Goal: Find contact information: Find contact information

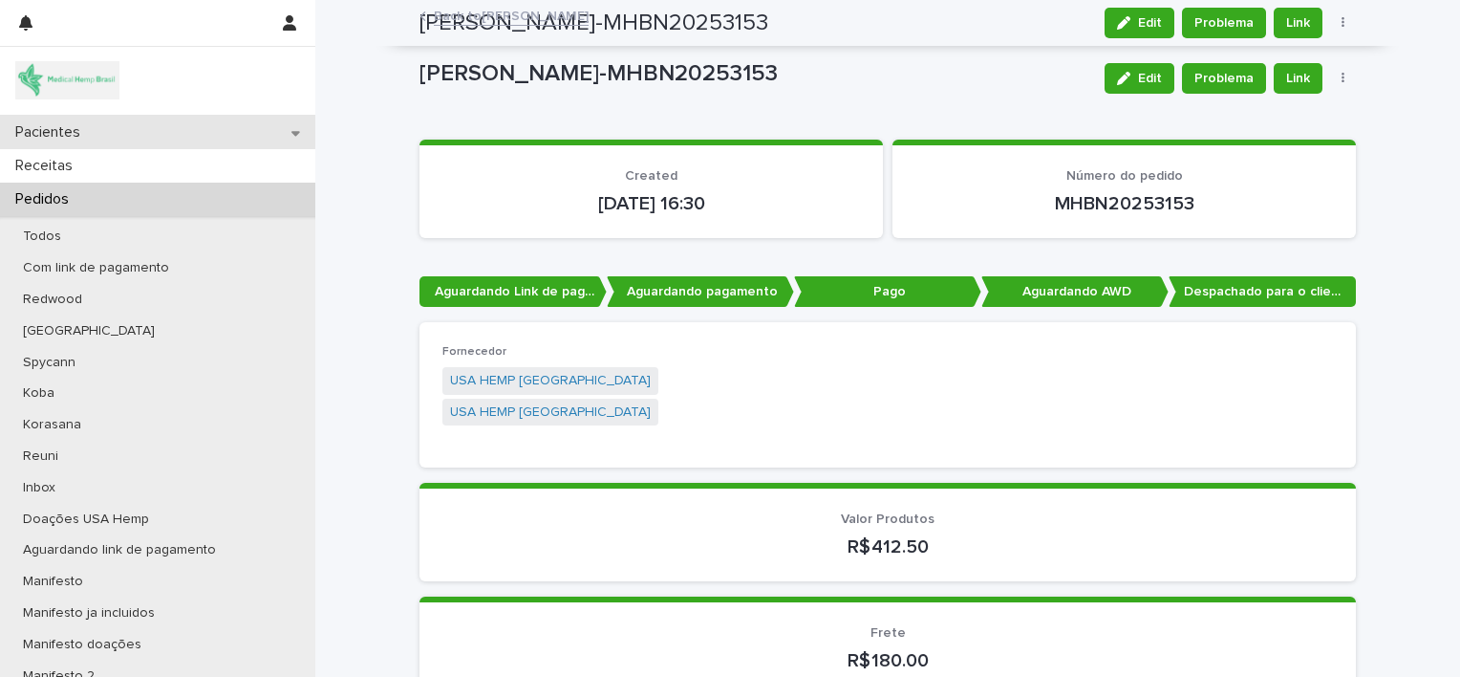
scroll to position [2180, 0]
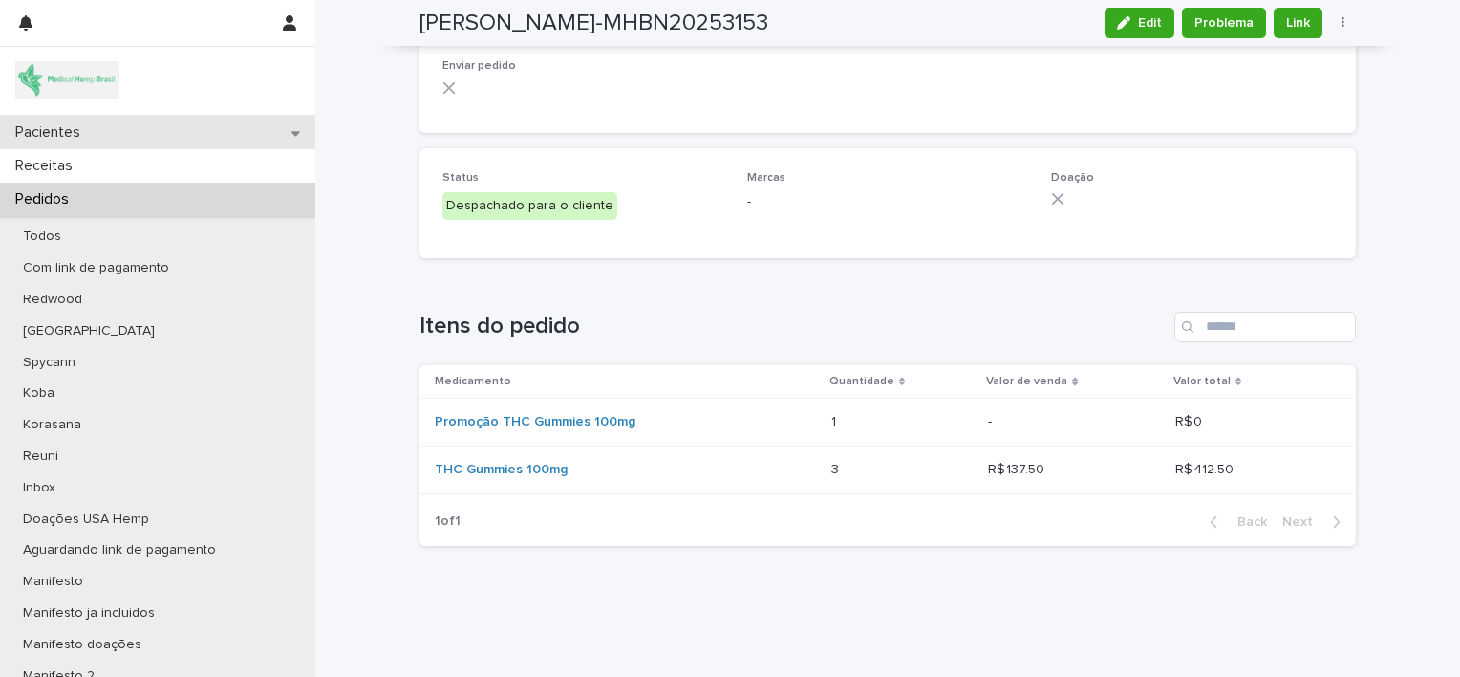
click at [126, 125] on div "Pacientes" at bounding box center [157, 132] width 315 height 33
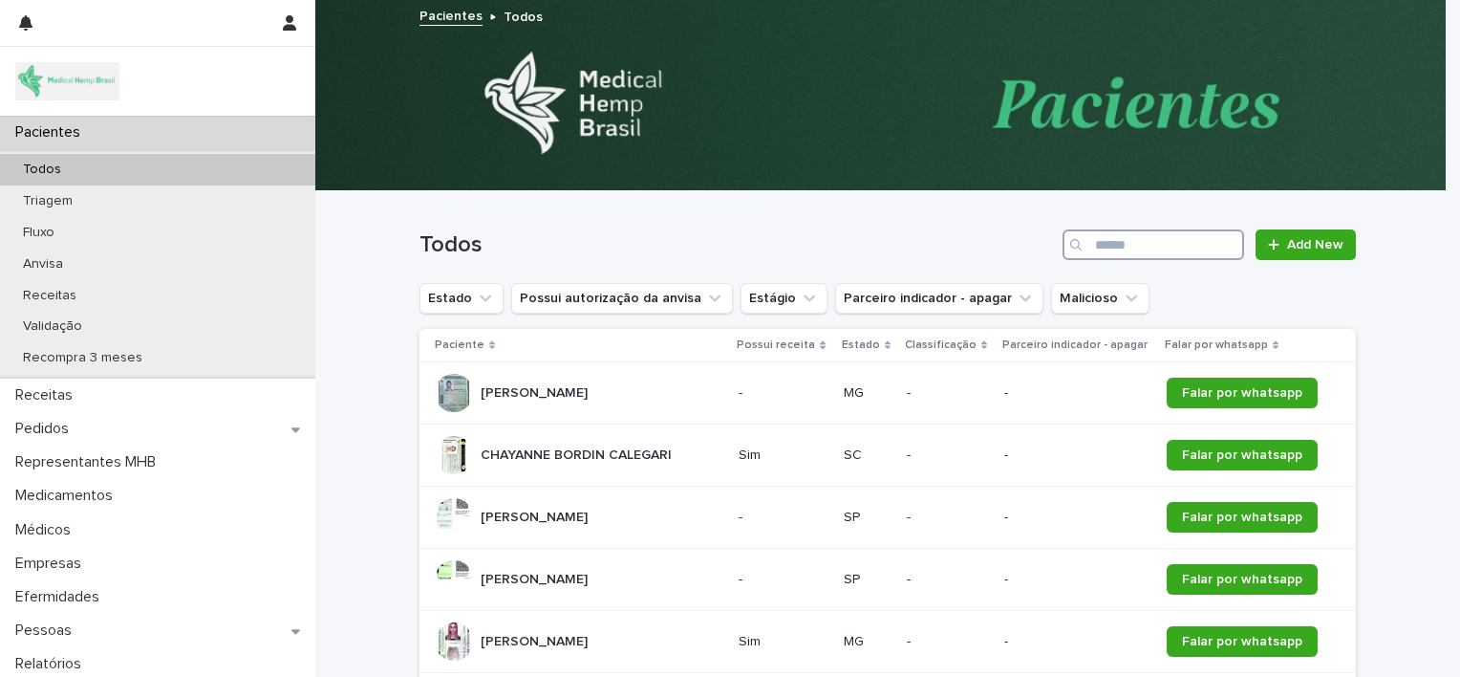
click at [1161, 237] on input "Search" at bounding box center [1154, 244] width 182 height 31
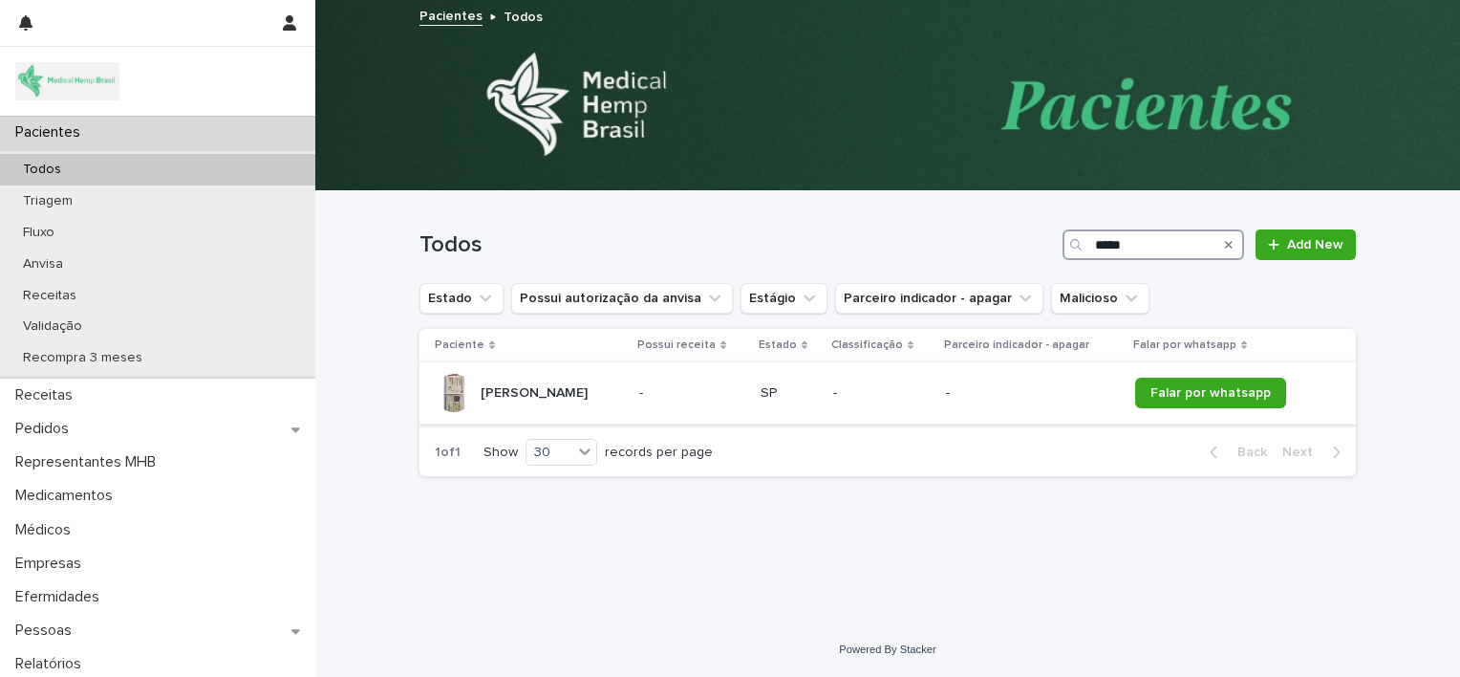
type input "*****"
click at [588, 378] on div "[PERSON_NAME] [PERSON_NAME]" at bounding box center [534, 393] width 107 height 32
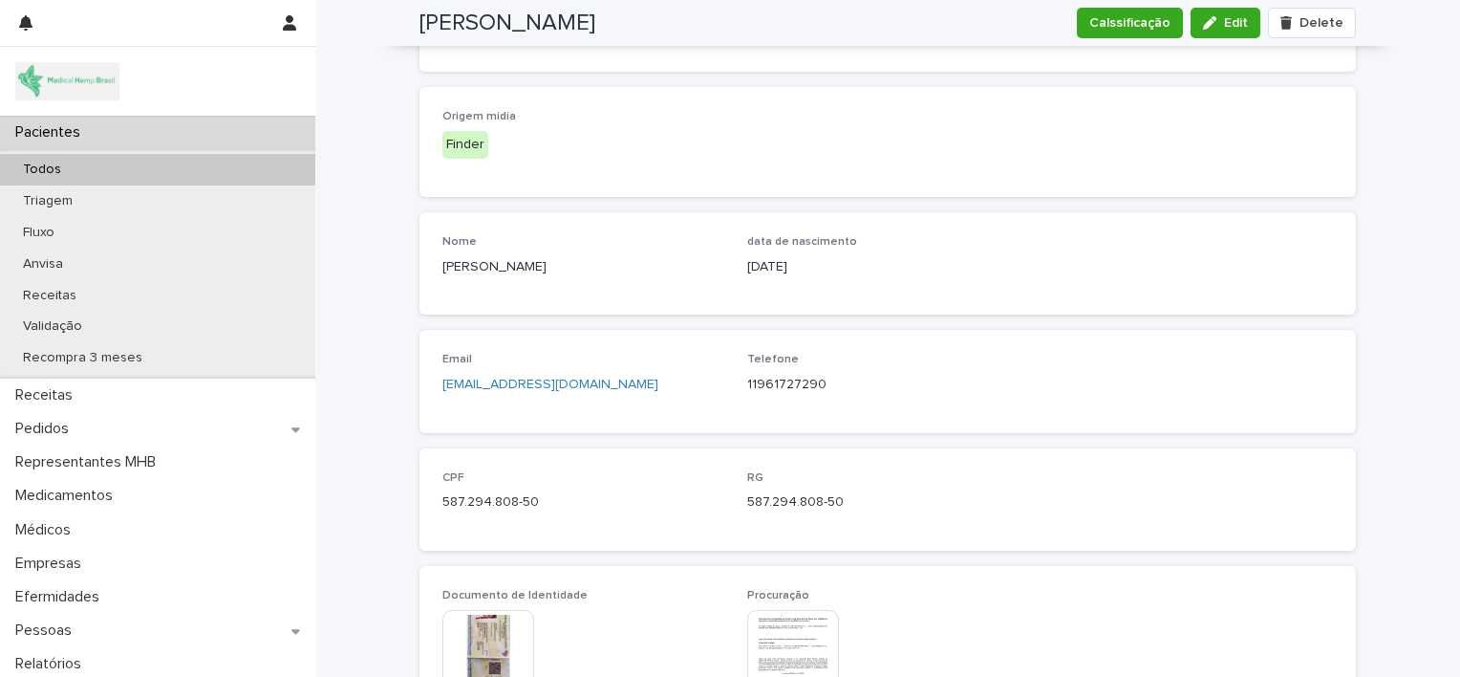
scroll to position [607, 0]
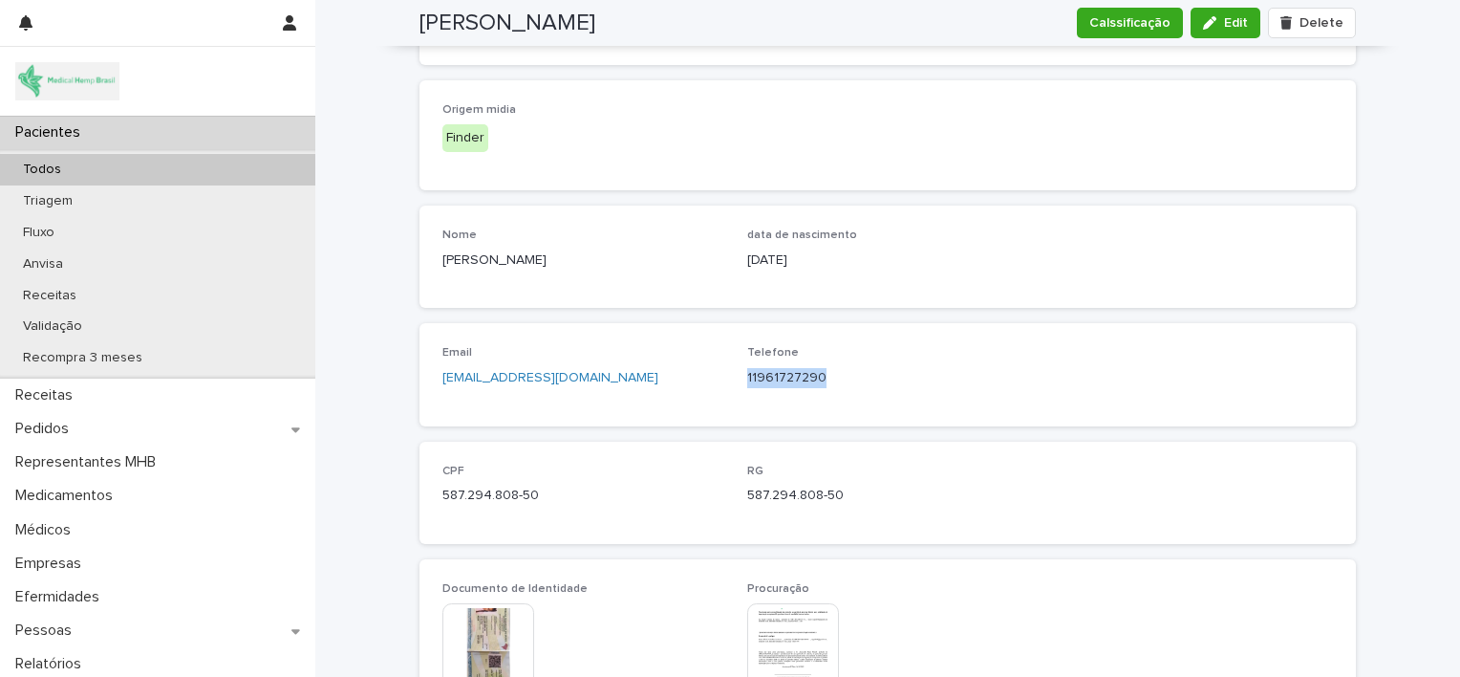
drag, startPoint x: 731, startPoint y: 375, endPoint x: 823, endPoint y: 382, distance: 92.1
click at [823, 382] on div "Email [EMAIL_ADDRESS][DOMAIN_NAME] Telefone [PHONE_NUMBER]" at bounding box center [887, 374] width 891 height 56
copy p "11961727290"
